Goal: Book appointment/travel/reservation

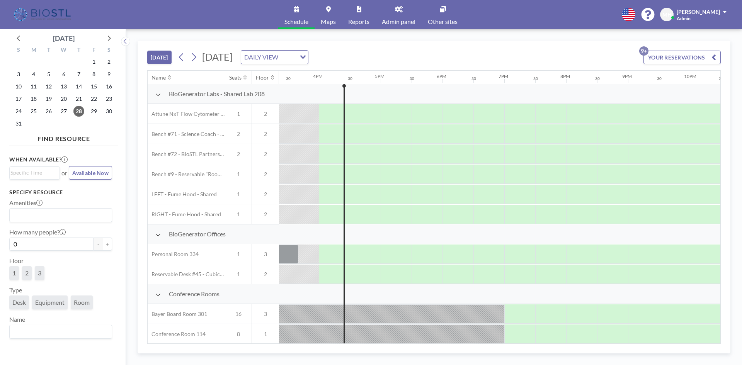
scroll to position [0, 959]
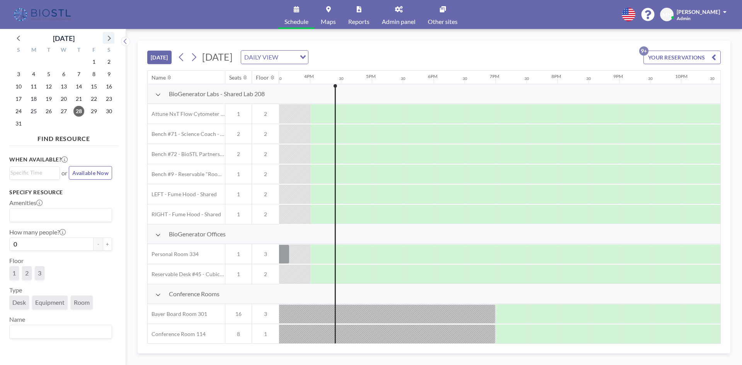
click at [106, 37] on icon at bounding box center [109, 38] width 10 height 10
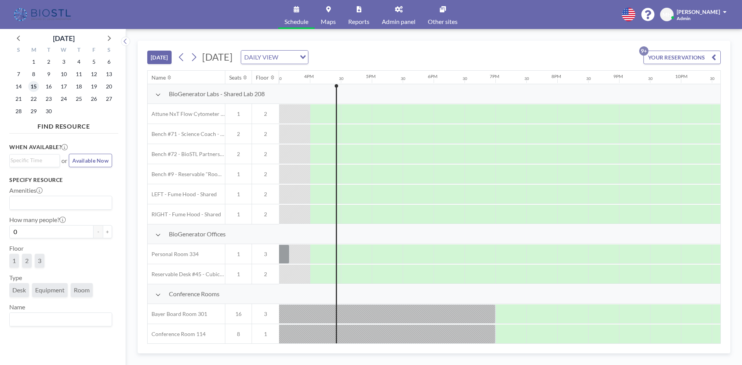
click at [34, 88] on span "15" at bounding box center [33, 86] width 11 height 11
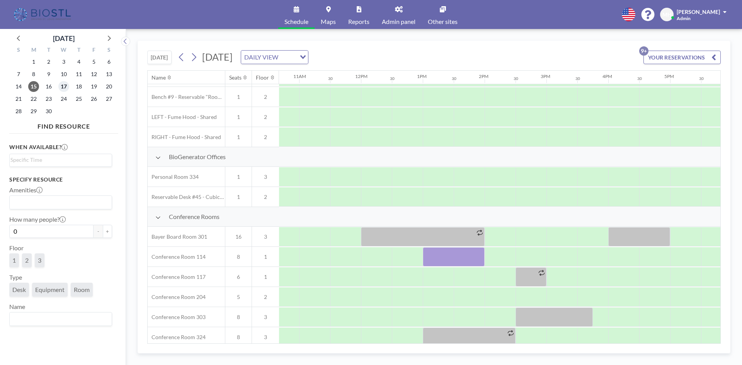
scroll to position [77, 706]
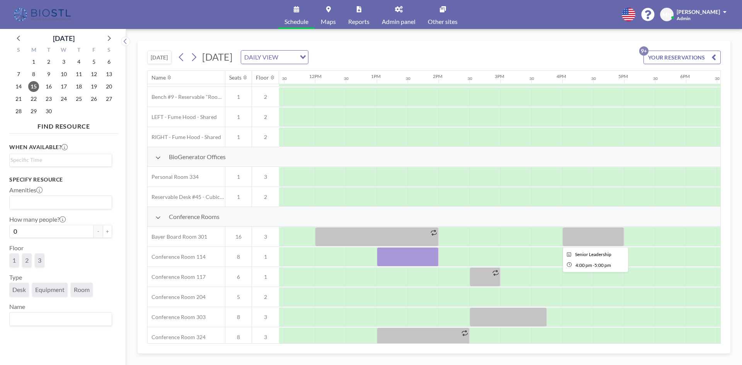
click at [576, 234] on div at bounding box center [593, 236] width 62 height 19
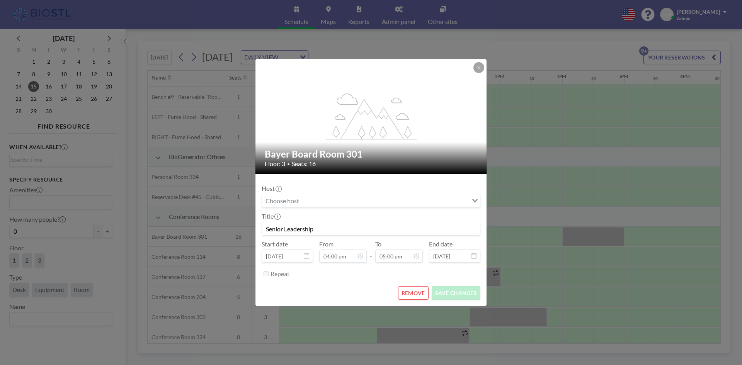
click at [576, 234] on div "flex-grow: 1.2; Bayer Board Room 301 Floor: 3 • Seats: 16 Host Loading... Title…" at bounding box center [371, 182] width 742 height 365
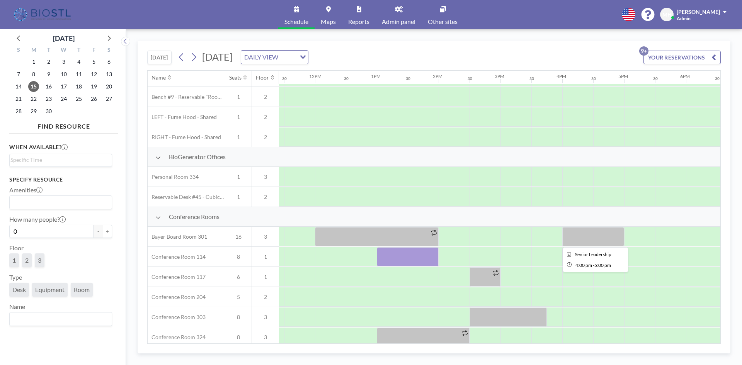
click at [576, 234] on div at bounding box center [593, 236] width 62 height 19
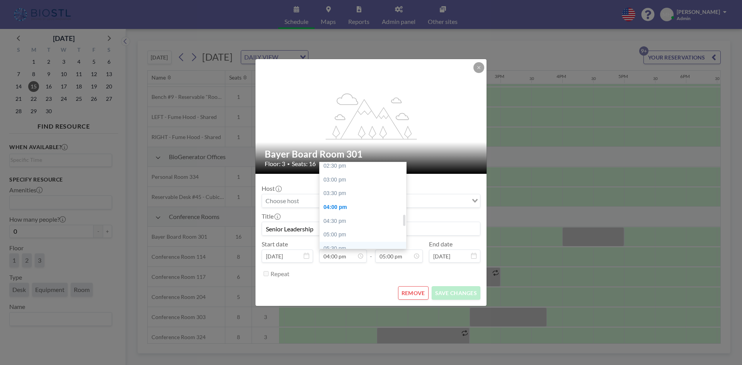
scroll to position [402, 0]
click at [332, 194] on div "03:30 pm" at bounding box center [365, 194] width 90 height 14
type input "03:30 pm"
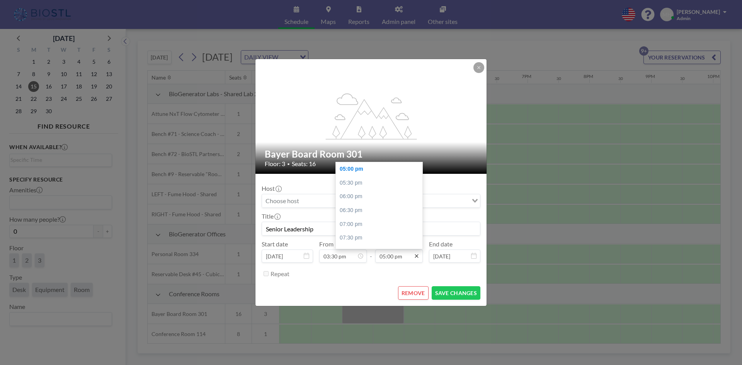
scroll to position [0, 928]
click at [346, 168] on div "05:00 pm" at bounding box center [381, 169] width 90 height 14
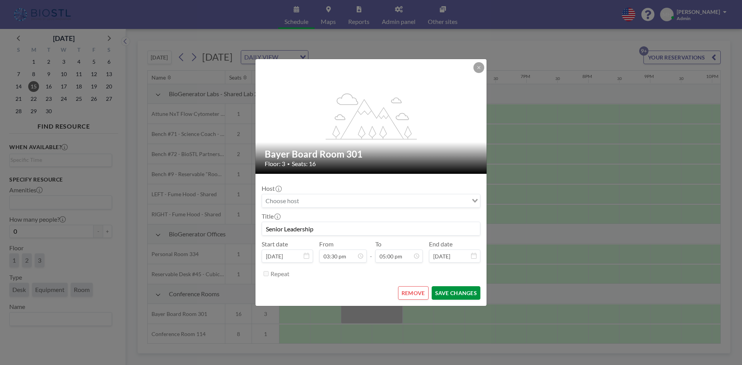
scroll to position [468, 0]
click at [451, 295] on button "SAVE CHANGES" at bounding box center [456, 293] width 49 height 14
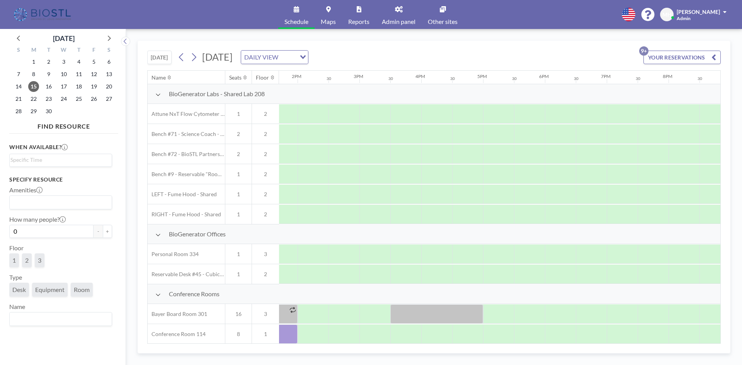
scroll to position [0, 744]
